Goal: Task Accomplishment & Management: Use online tool/utility

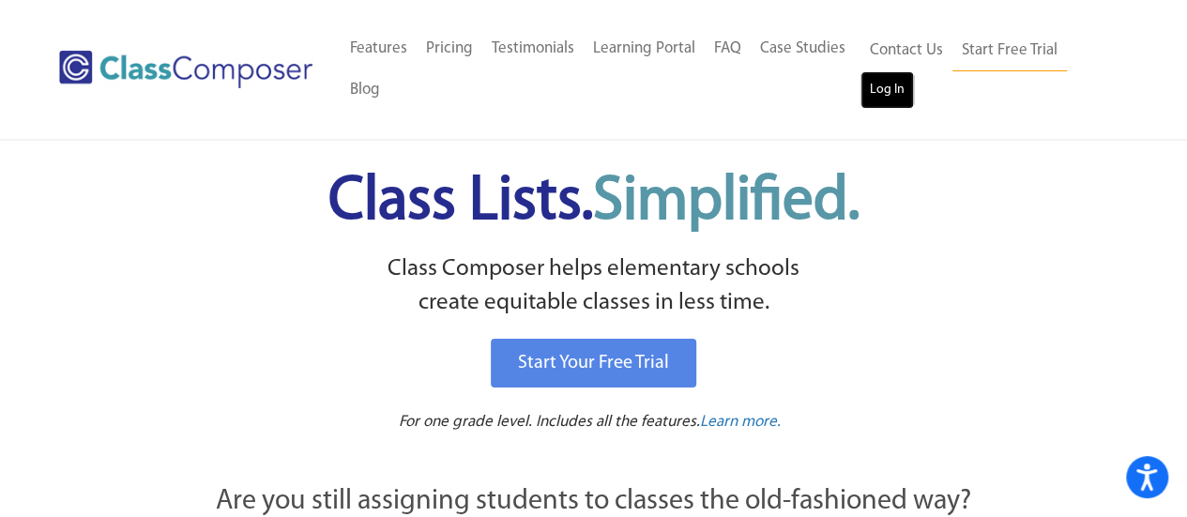
click at [889, 86] on link "Log In" at bounding box center [886, 90] width 53 height 38
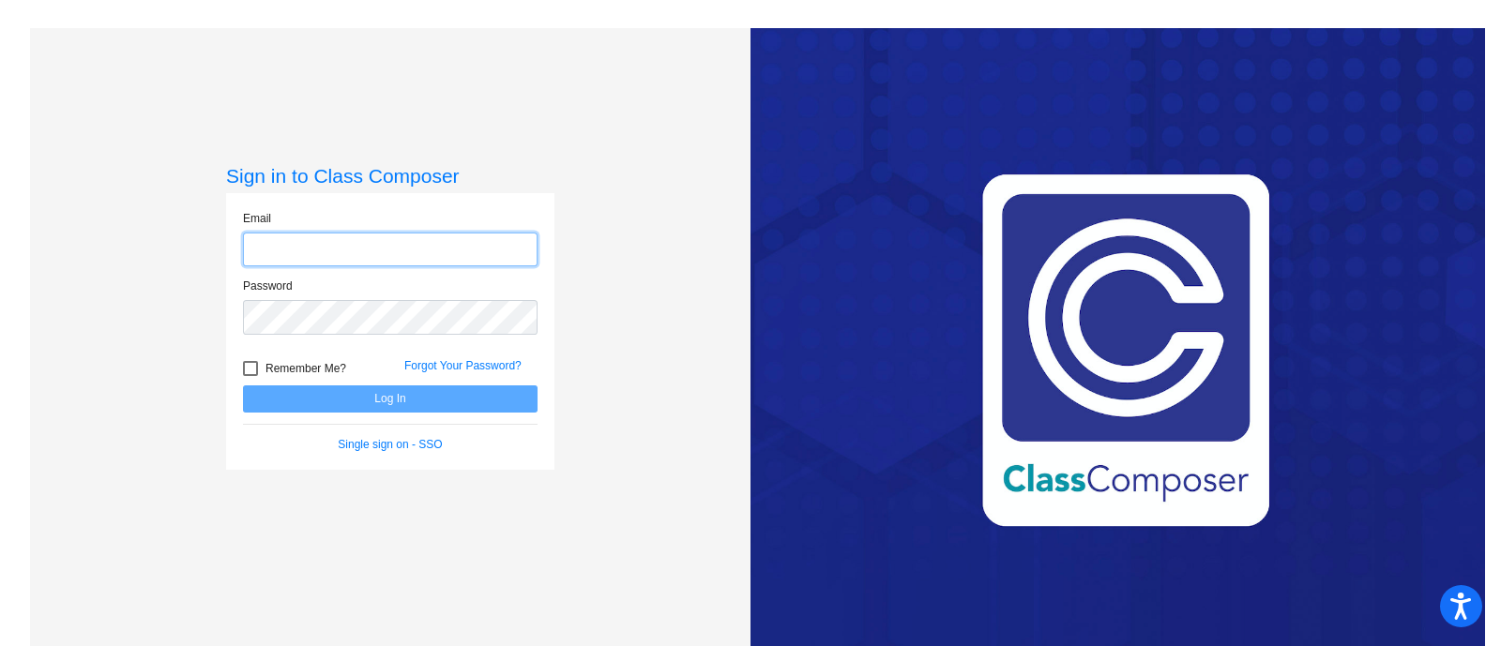
type input "[EMAIL_ADDRESS][DOMAIN_NAME]"
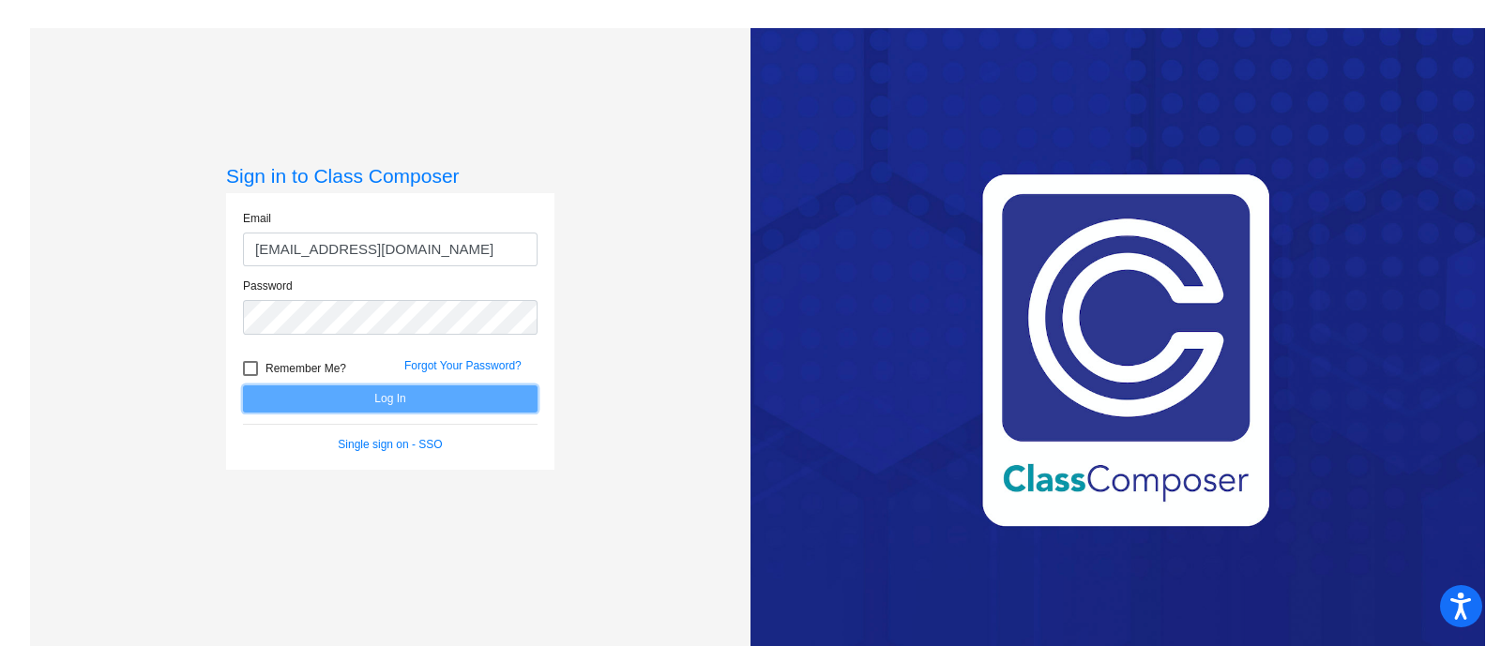
click at [362, 401] on button "Log In" at bounding box center [390, 399] width 295 height 27
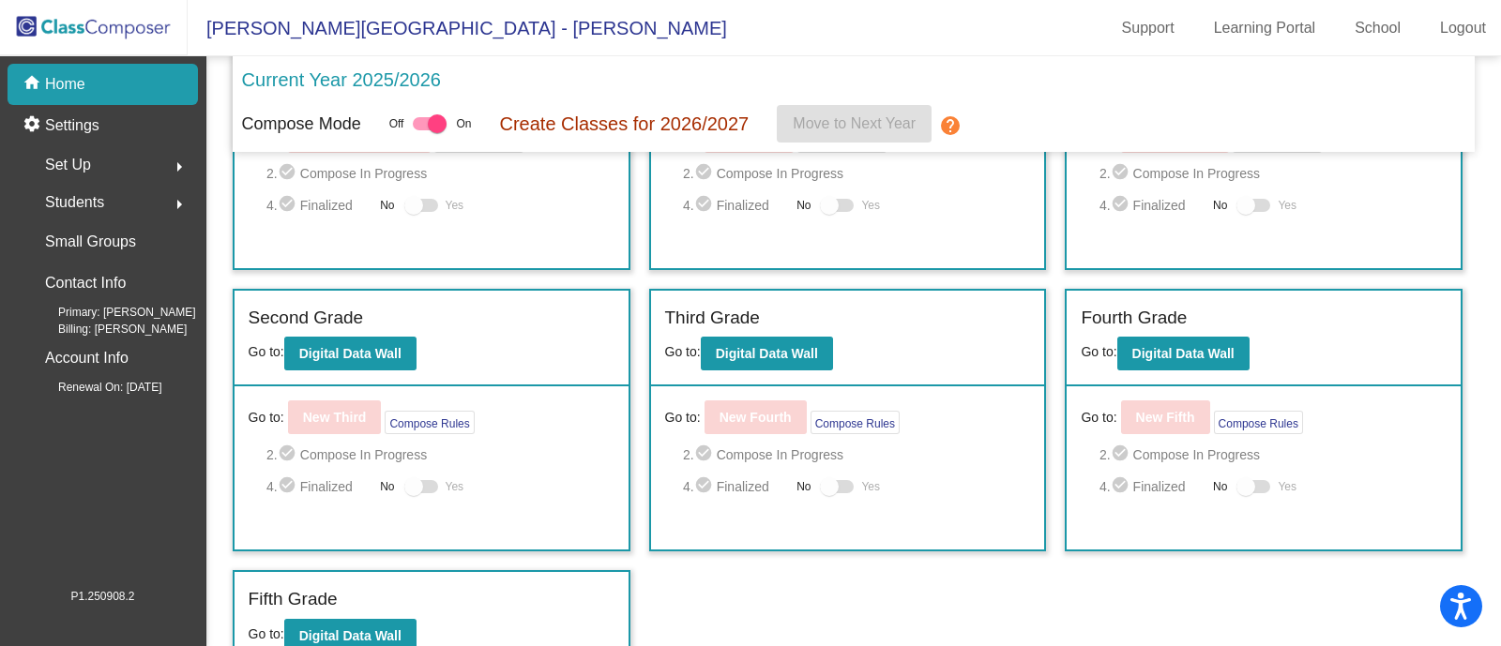
scroll to position [176, 0]
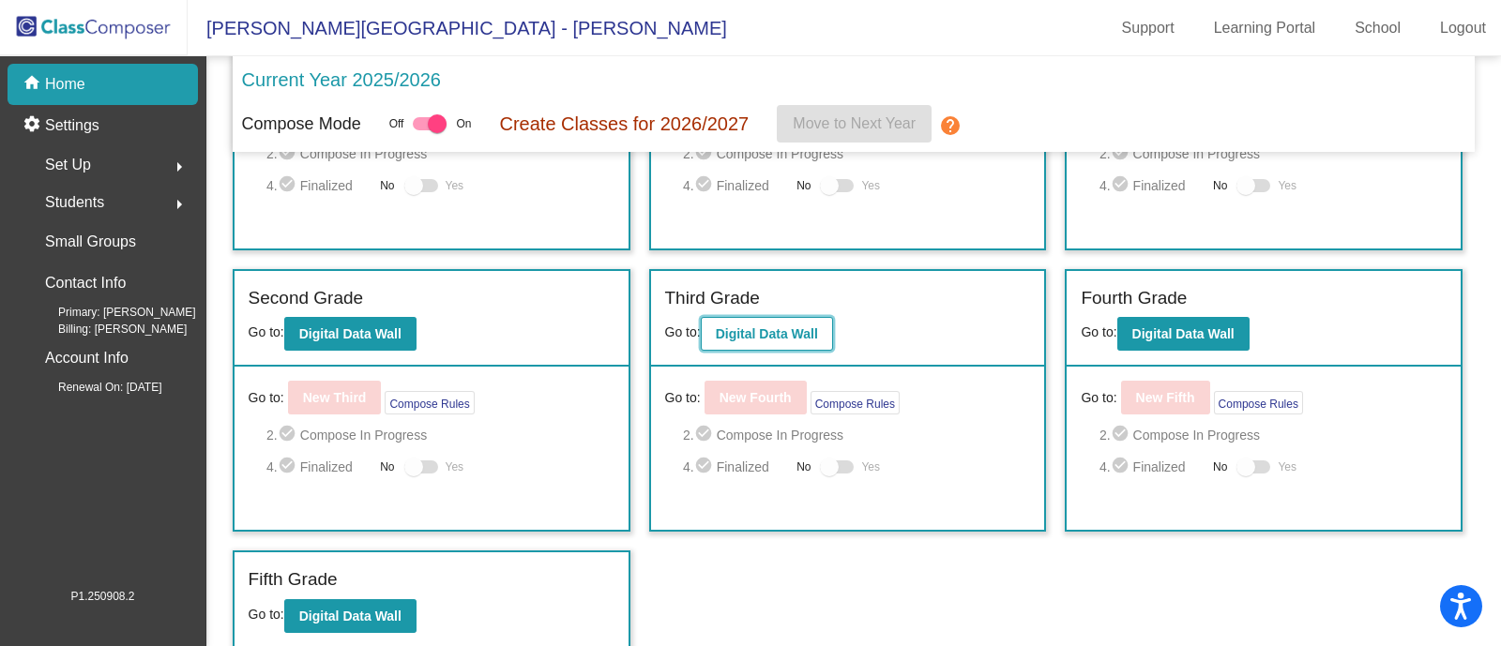
click at [793, 346] on button "Digital Data Wall" at bounding box center [767, 334] width 132 height 34
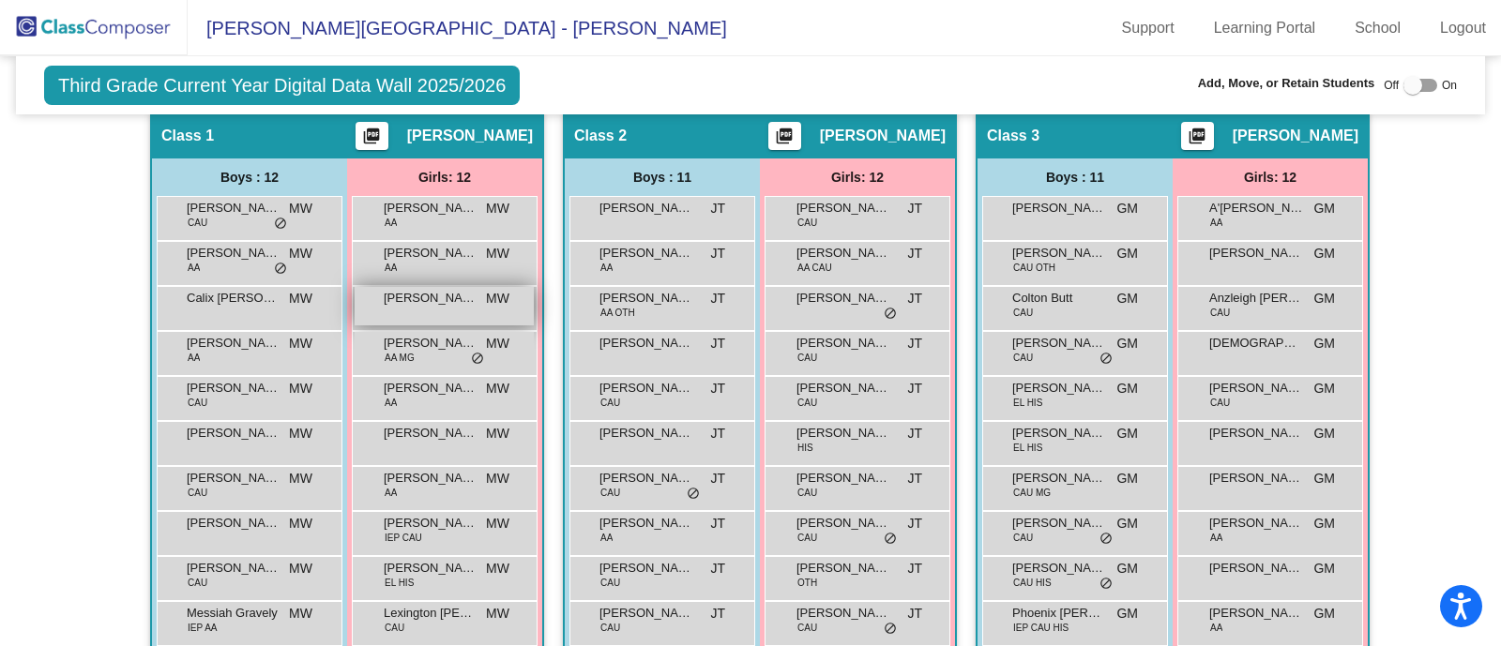
scroll to position [506, 0]
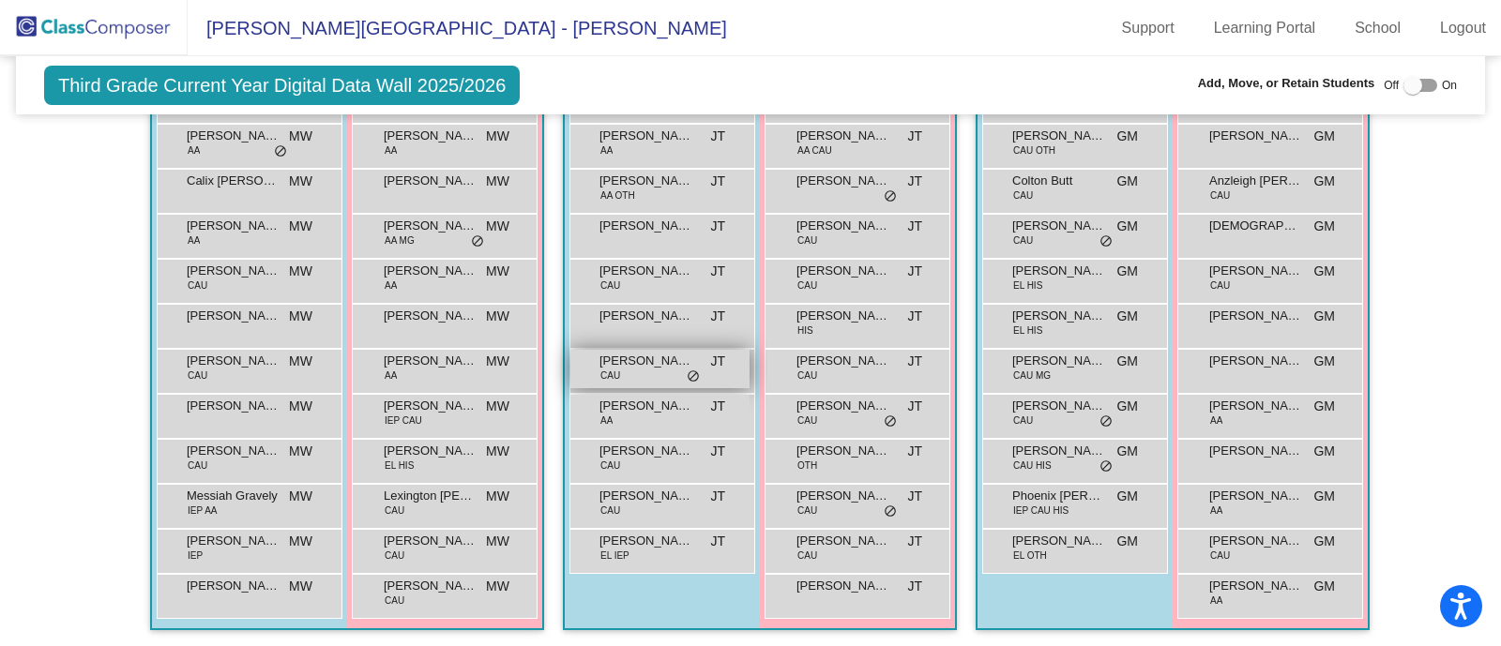
click at [660, 379] on div "[PERSON_NAME] CAU JT lock do_not_disturb_alt" at bounding box center [659, 369] width 179 height 38
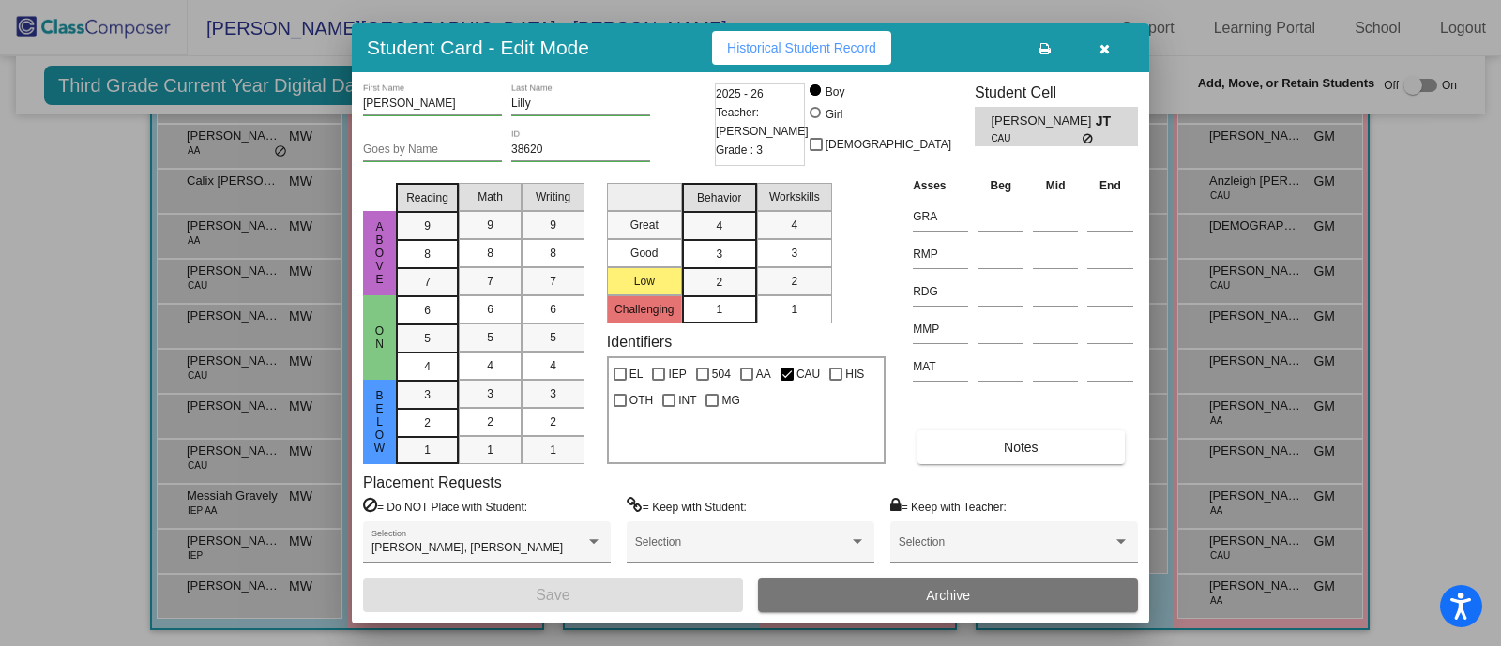
click at [1103, 47] on icon "button" at bounding box center [1105, 48] width 10 height 13
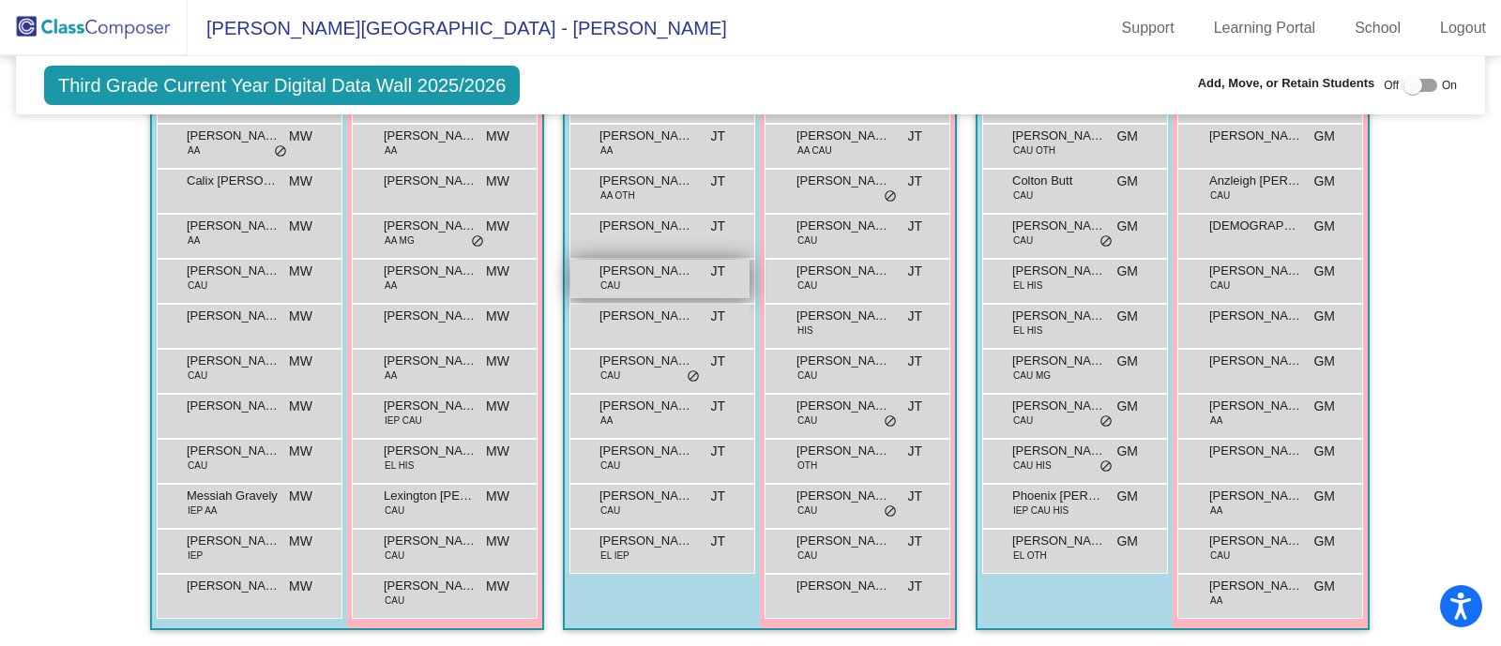
click at [666, 267] on span "Liam Humphrey" at bounding box center [646, 271] width 94 height 19
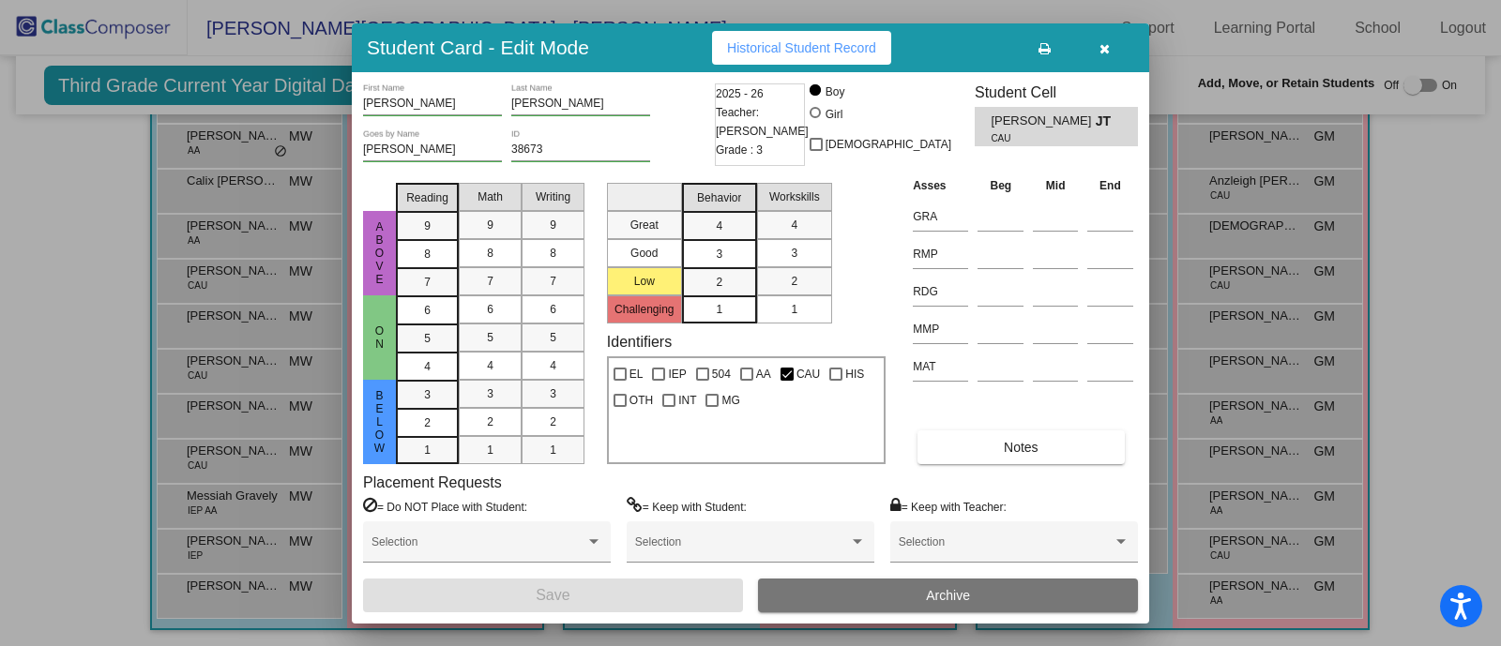
click at [1104, 43] on icon "button" at bounding box center [1105, 48] width 10 height 13
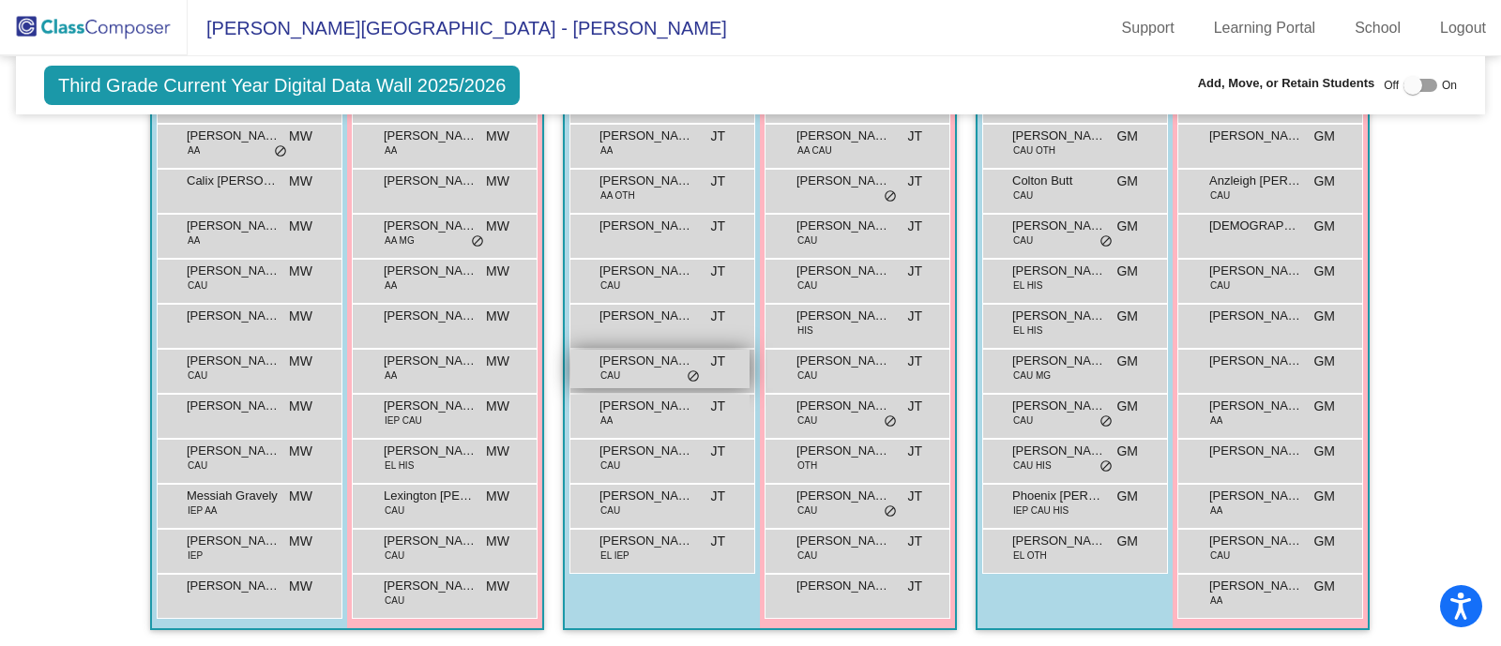
click at [671, 370] on div "Matthew Lilly CAU JT lock do_not_disturb_alt" at bounding box center [659, 369] width 179 height 38
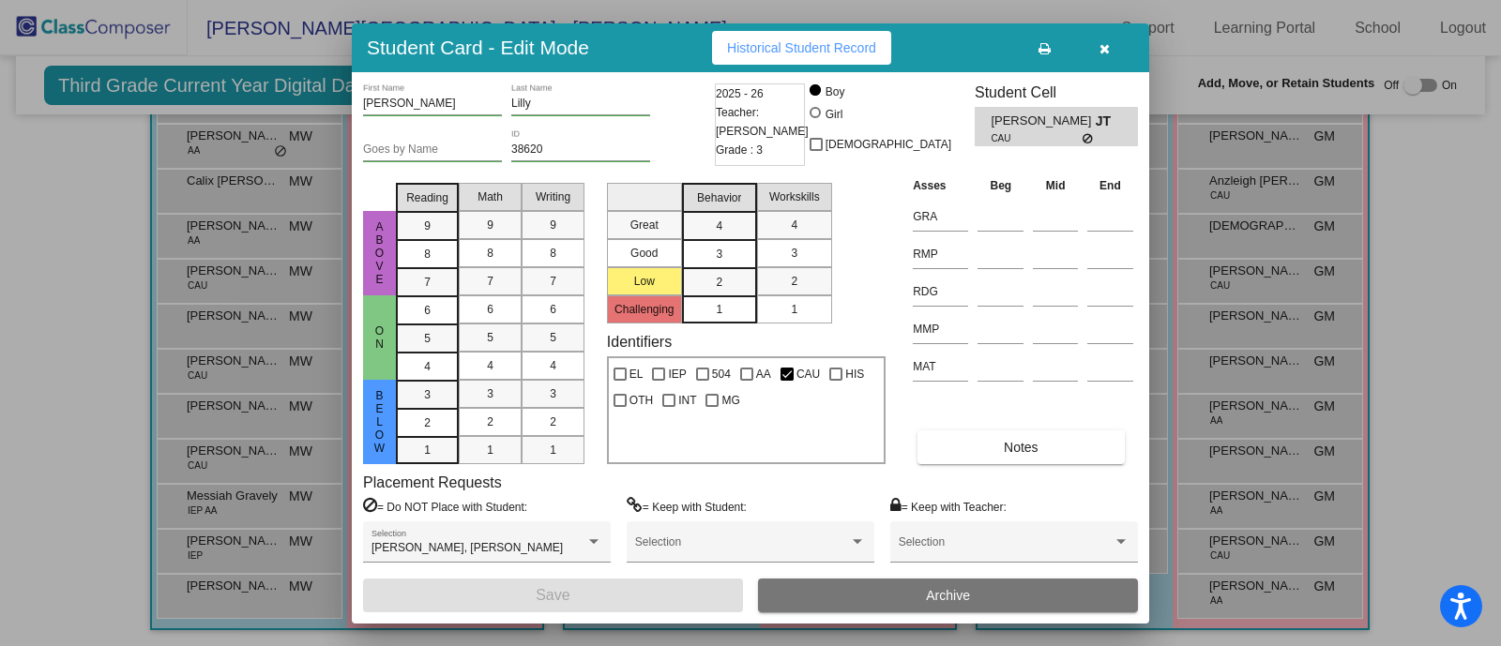
click at [1102, 48] on icon "button" at bounding box center [1105, 48] width 10 height 13
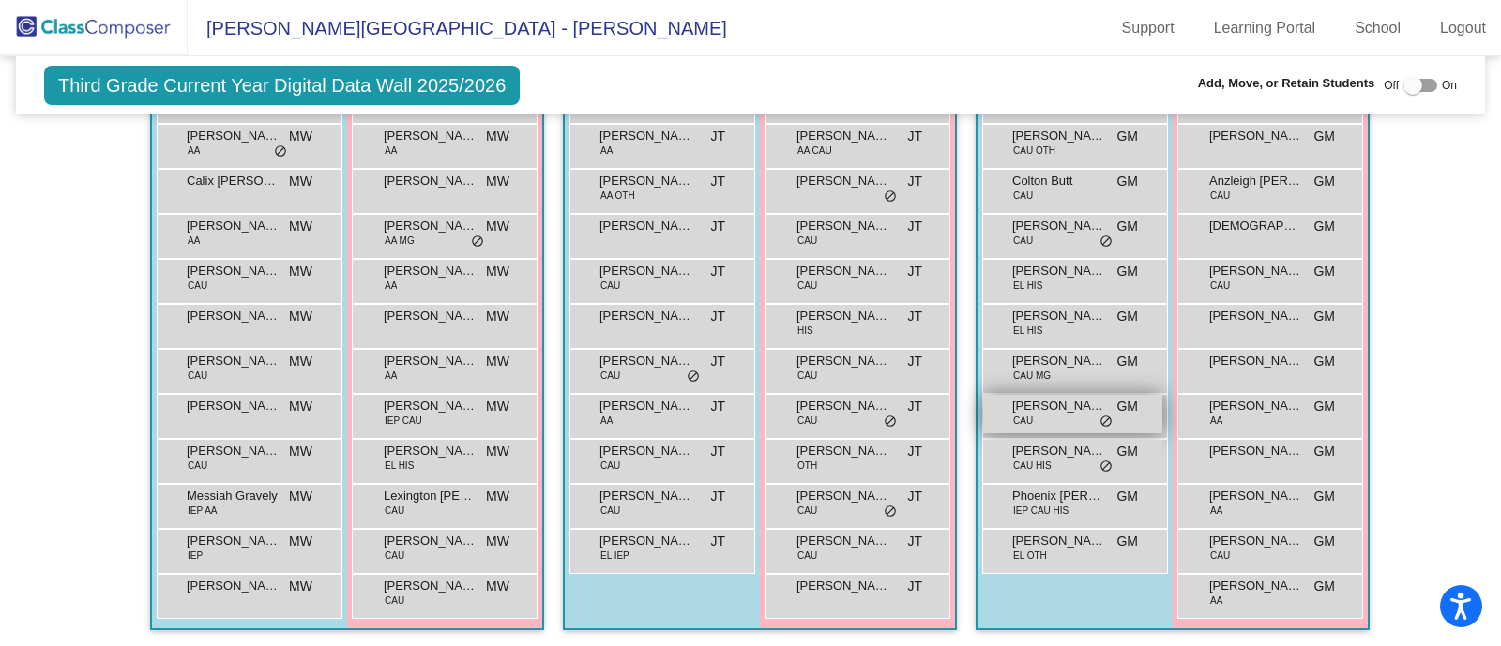
click at [1100, 422] on span "do_not_disturb_alt" at bounding box center [1106, 422] width 13 height 15
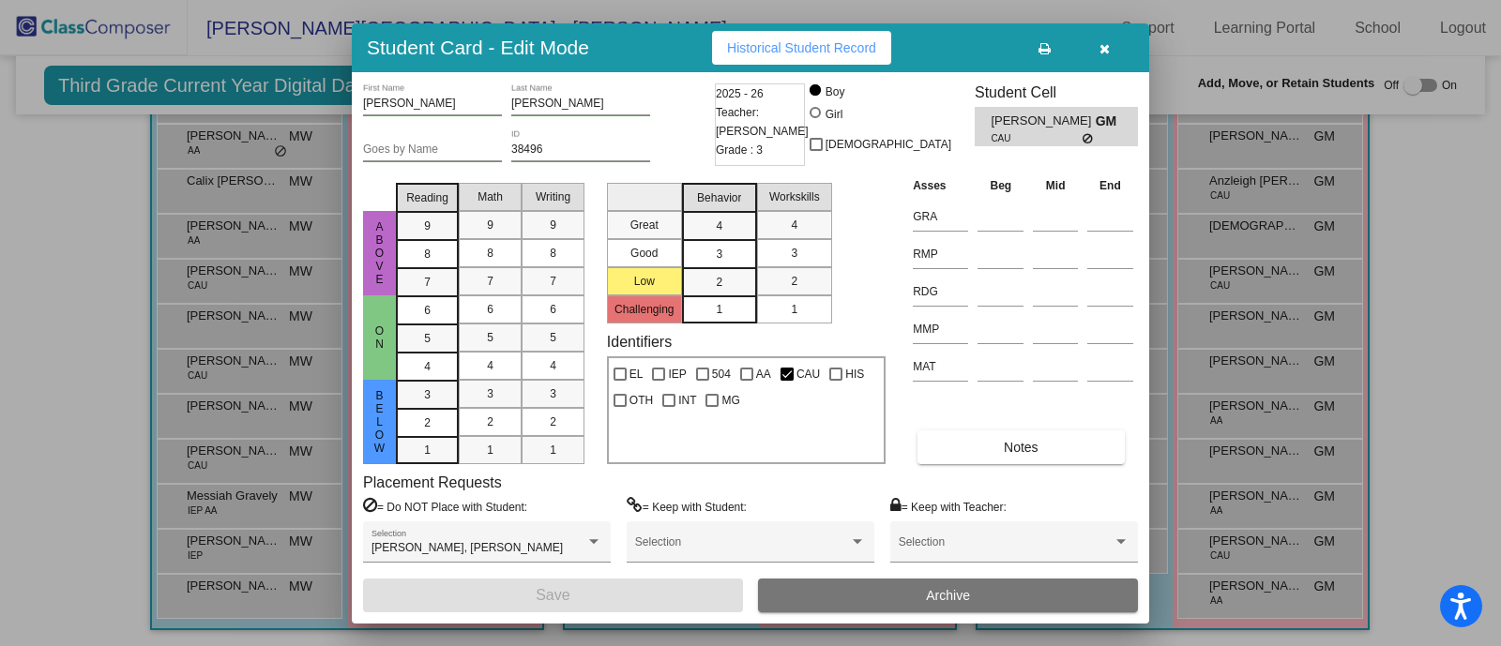
click at [1107, 53] on icon "button" at bounding box center [1105, 48] width 10 height 13
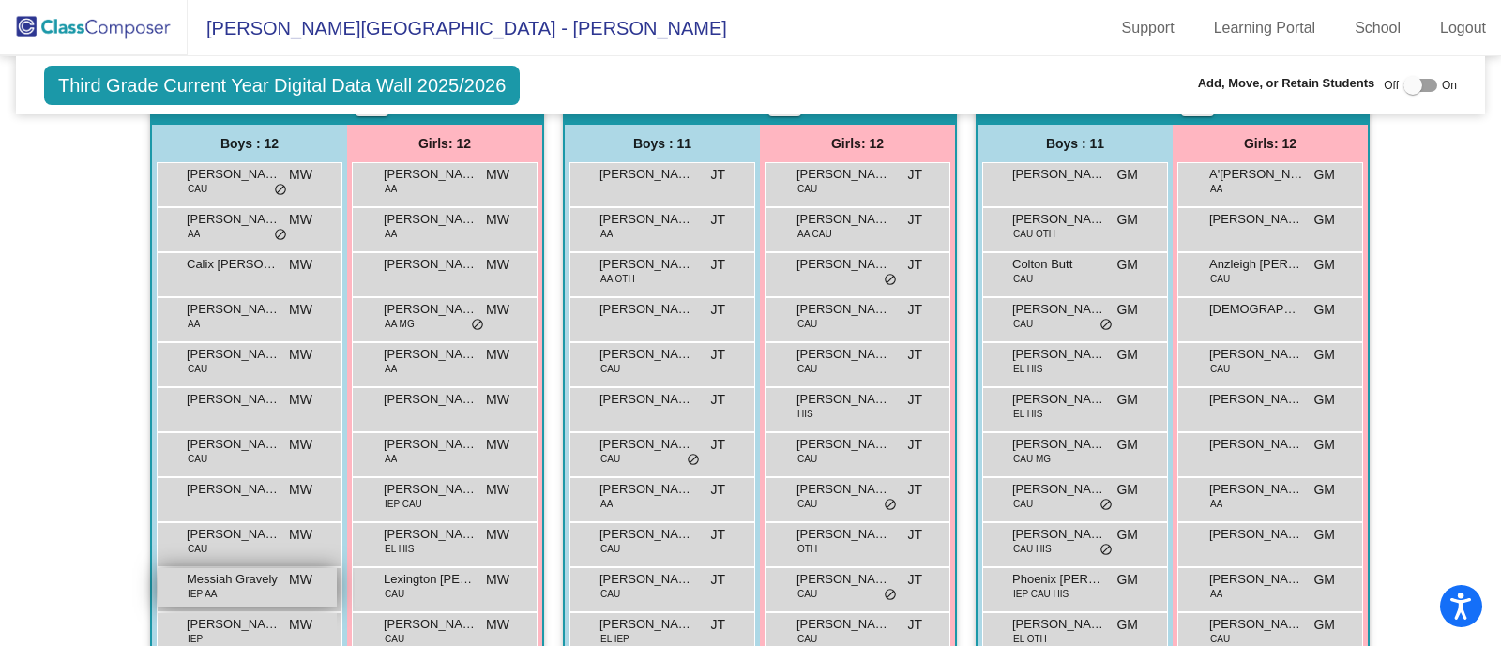
scroll to position [388, 0]
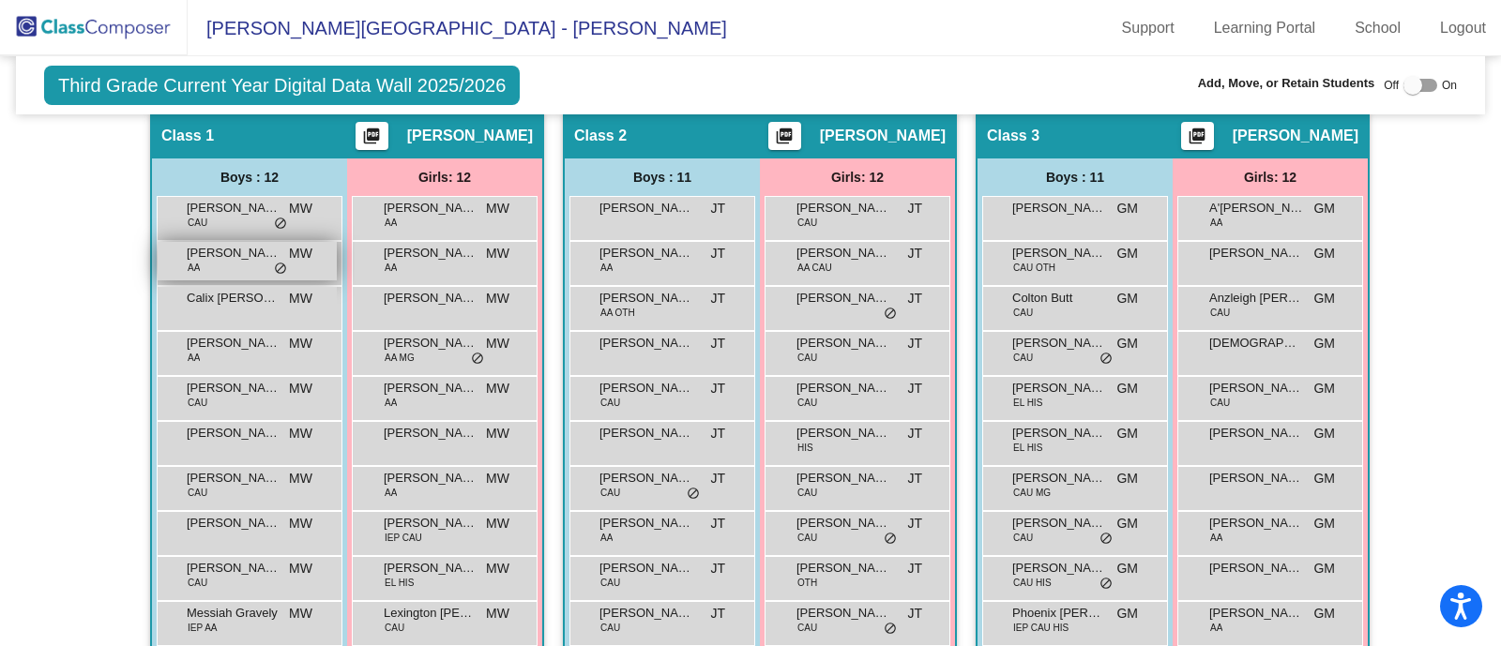
click at [251, 262] on div "Armel Franklin AA MW lock do_not_disturb_alt" at bounding box center [247, 261] width 179 height 38
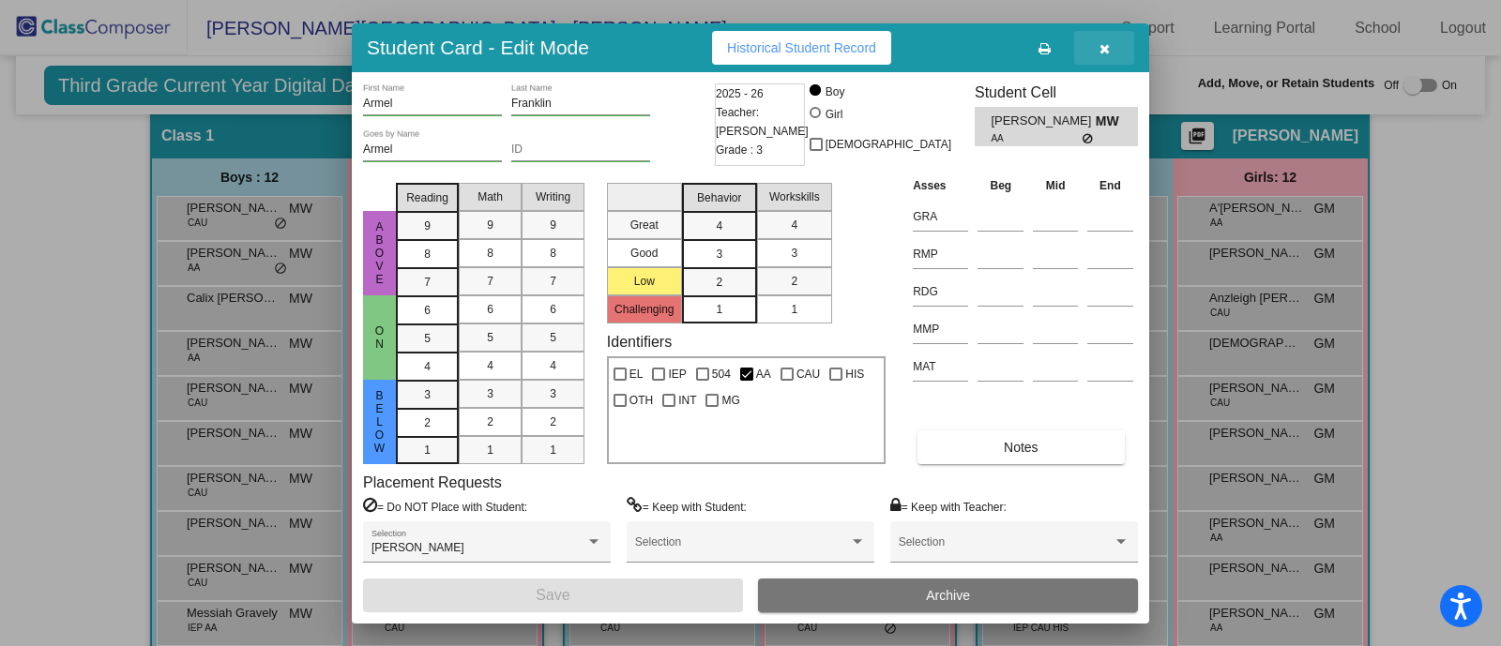
click at [1107, 42] on icon "button" at bounding box center [1105, 48] width 10 height 13
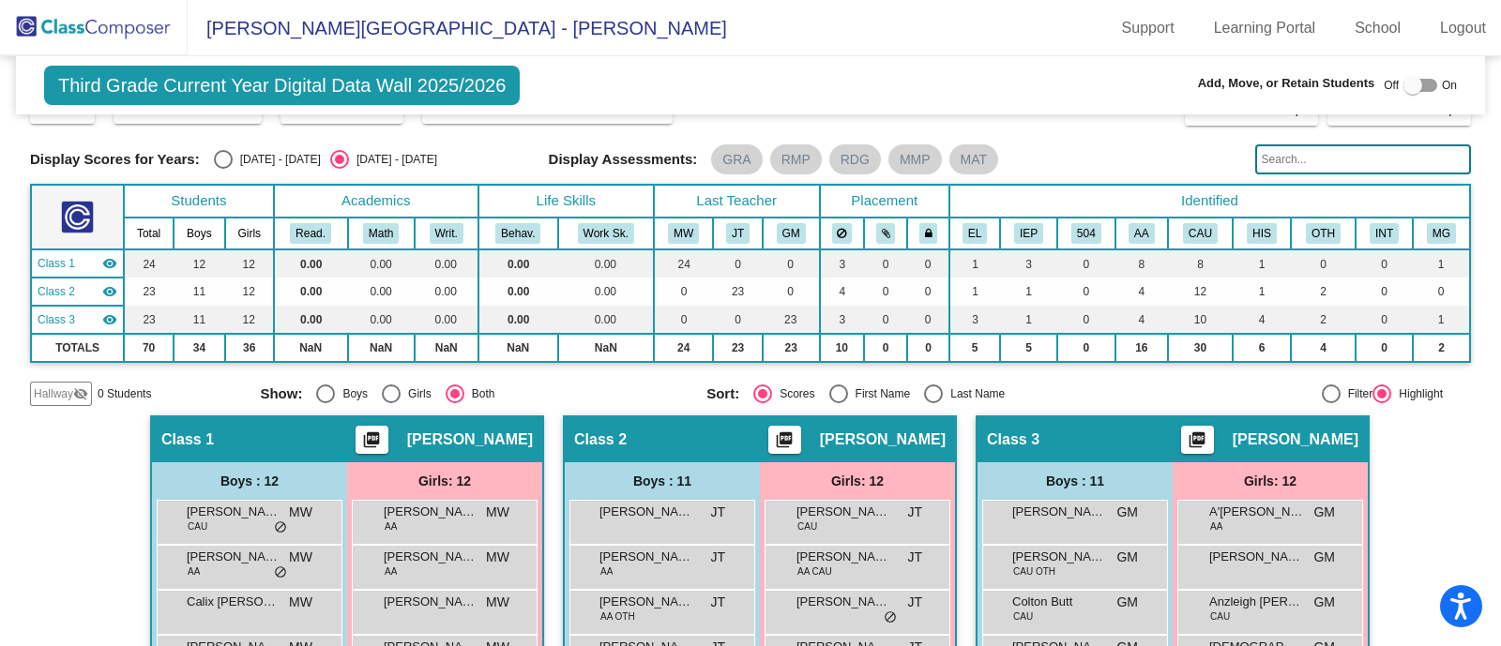
scroll to position [0, 0]
